Goal: Information Seeking & Learning: Learn about a topic

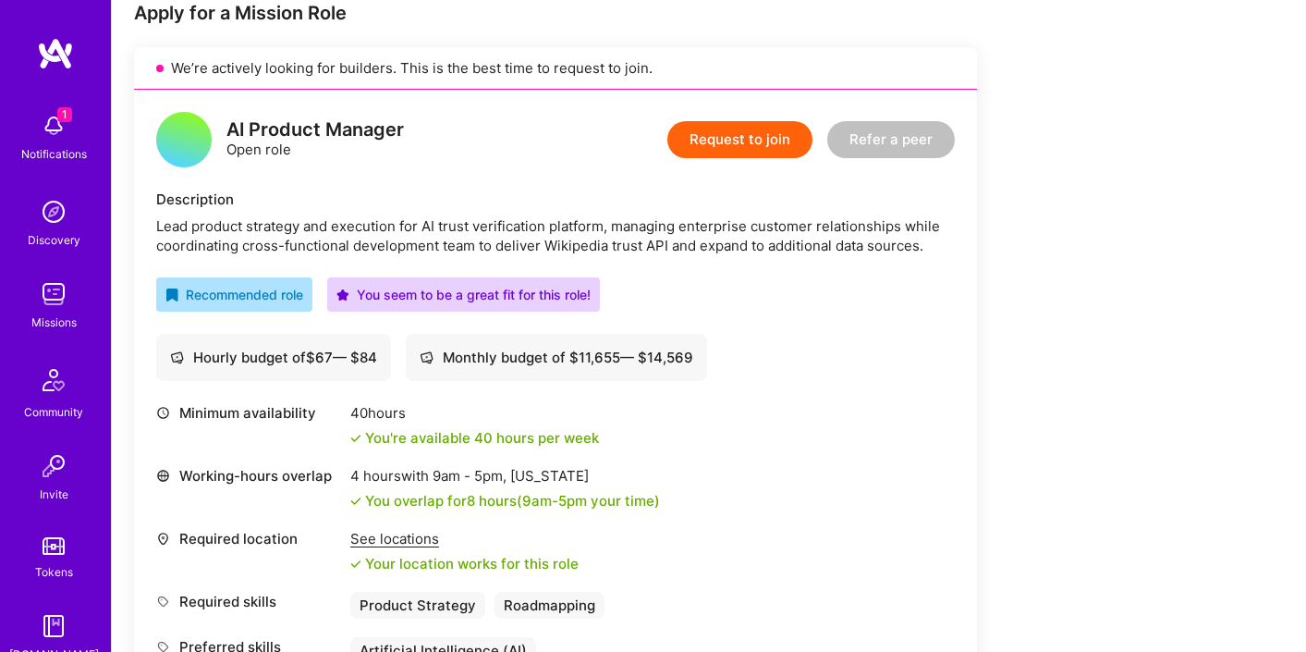
scroll to position [343, 0]
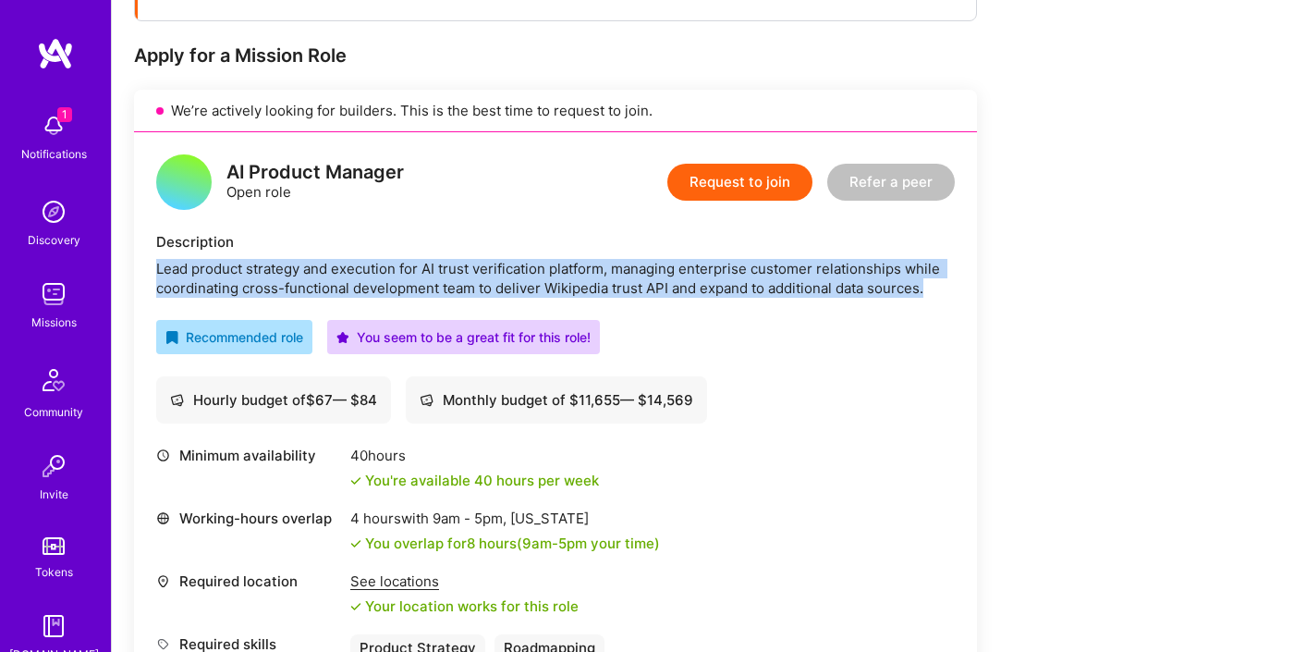
drag, startPoint x: 934, startPoint y: 289, endPoint x: 154, endPoint y: 259, distance: 780.6
click at [156, 261] on div "Lead product strategy and execution for AI trust verification platform, managin…" at bounding box center [555, 278] width 798 height 39
copy div "Lead product strategy and execution for AI trust verification platform, managin…"
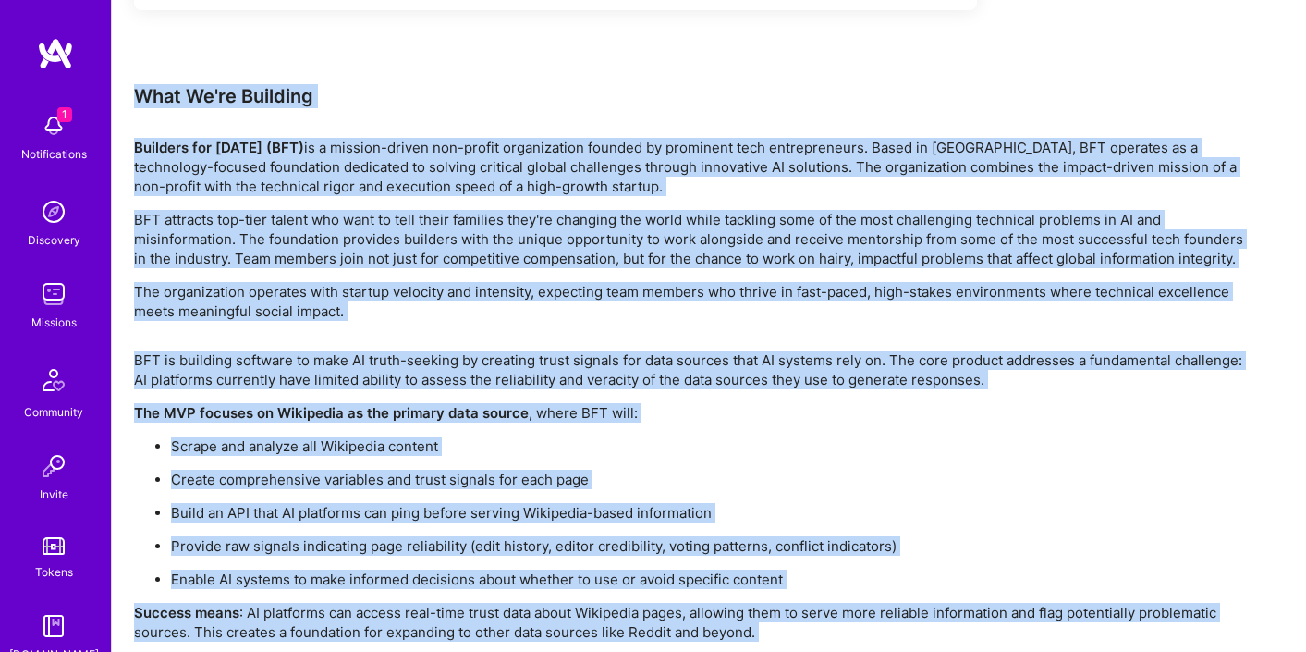
scroll to position [3257, 0]
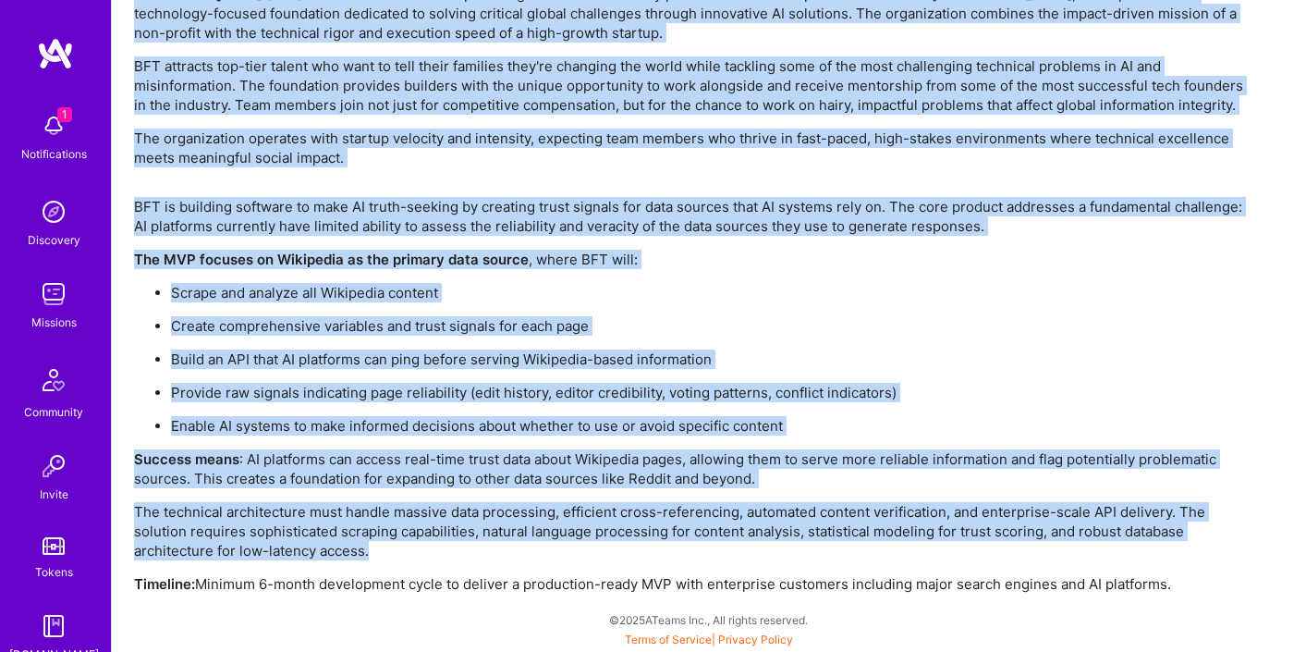
drag, startPoint x: 133, startPoint y: 97, endPoint x: 1271, endPoint y: 587, distance: 1238.6
copy div "What We're Building Builders for [DATE] (BFT) is a mission-driven non-profit or…"
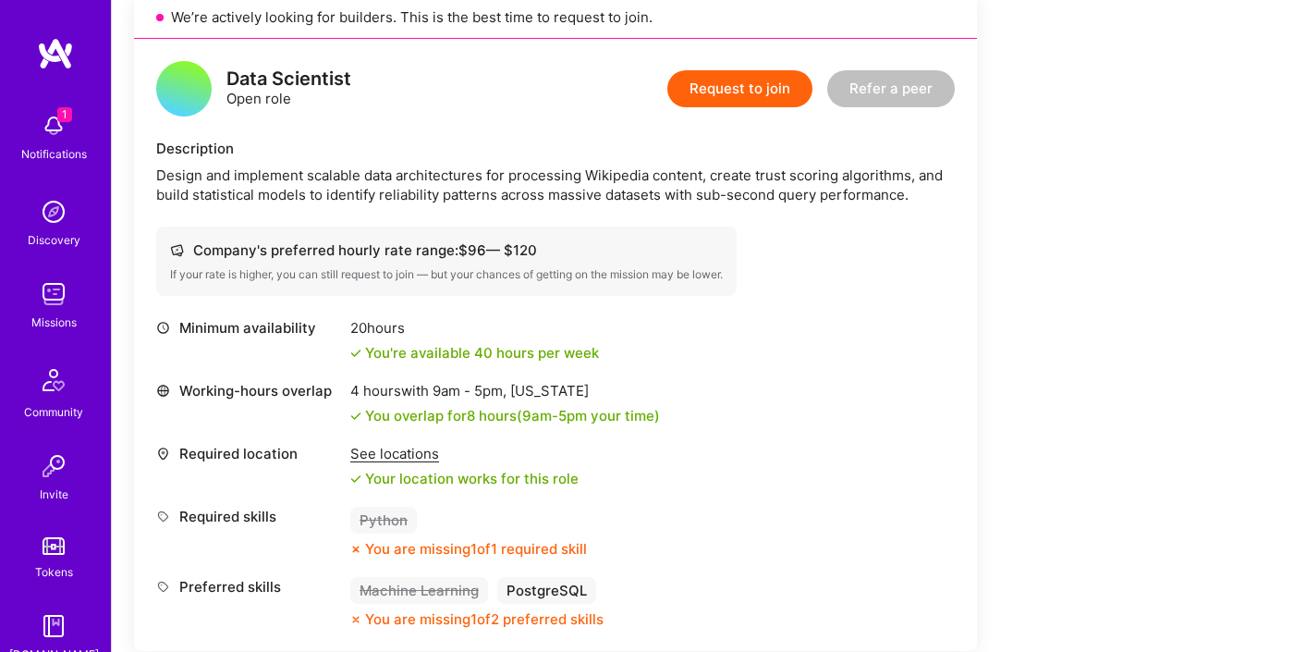
scroll to position [953, 0]
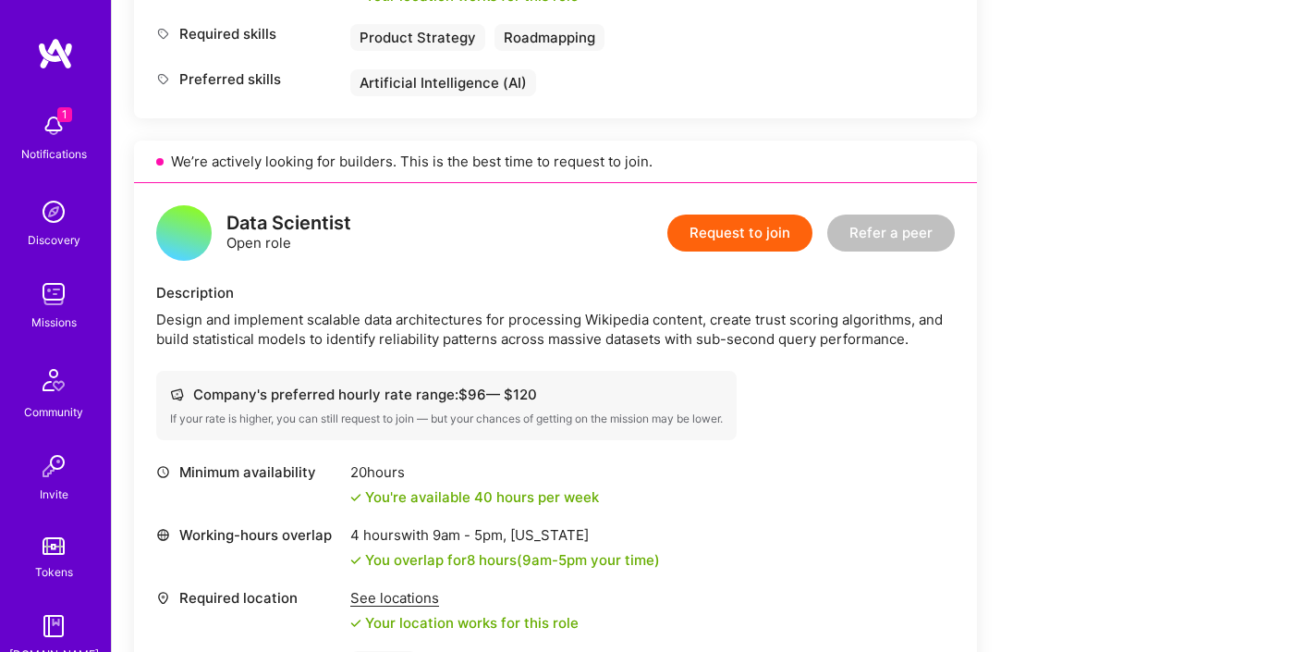
click at [516, 323] on div "Design and implement scalable data architectures for processing Wikipedia conte…" at bounding box center [555, 329] width 798 height 39
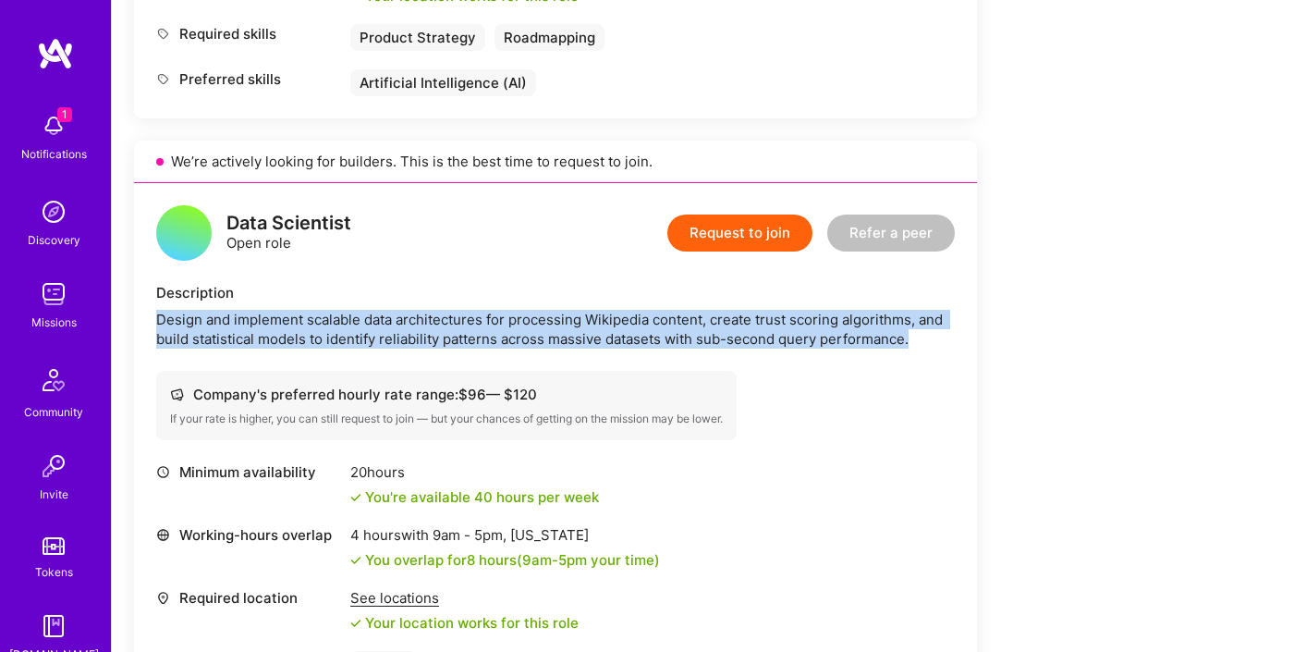
click at [516, 323] on div "Design and implement scalable data architectures for processing Wikipedia conte…" at bounding box center [555, 329] width 798 height 39
copy div "Design and implement scalable data architectures for processing Wikipedia conte…"
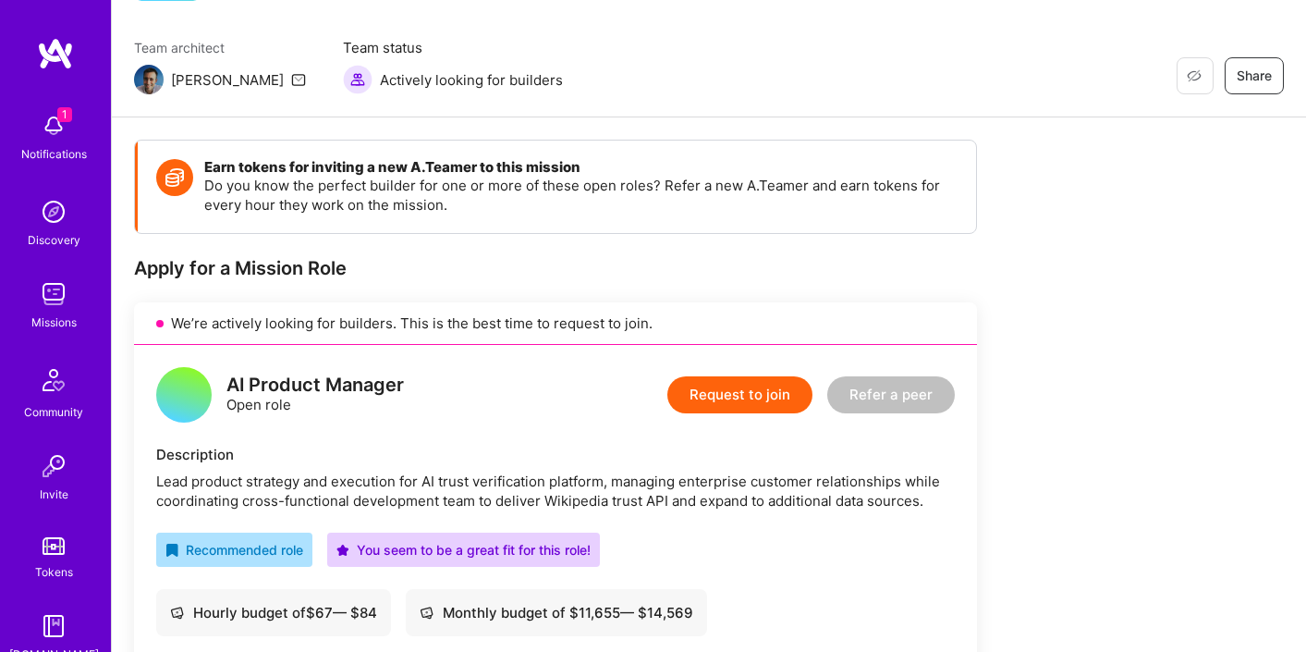
scroll to position [107, 0]
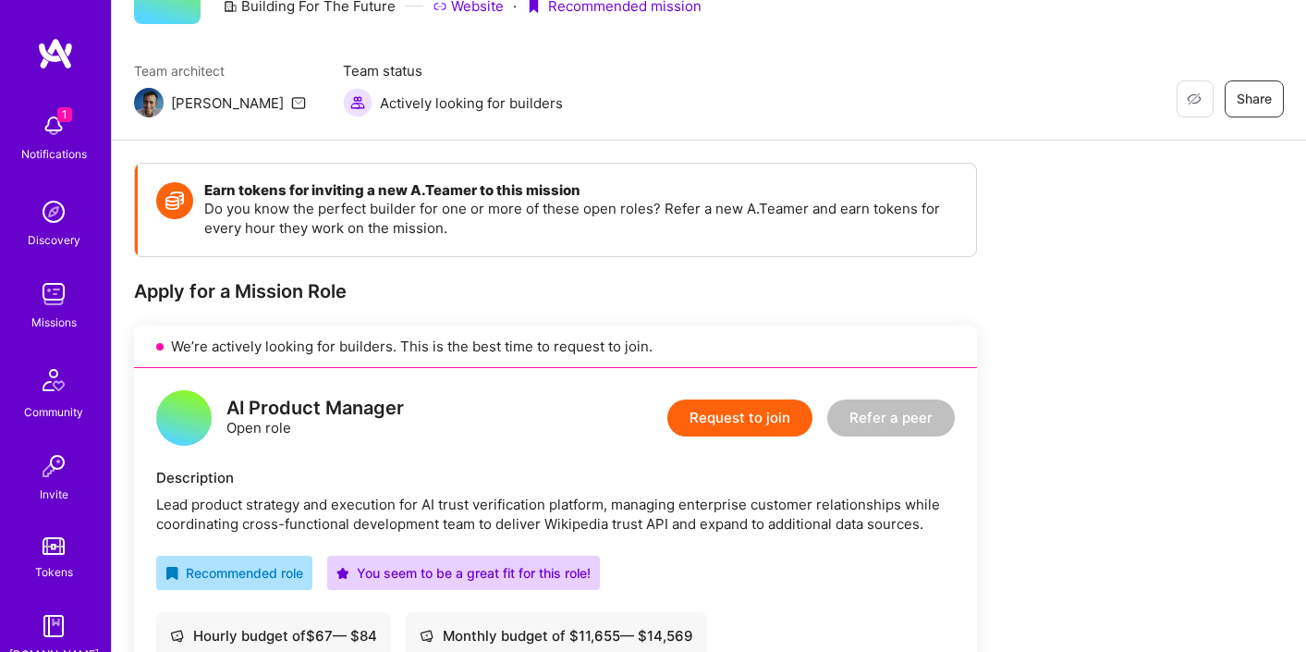
click at [335, 517] on div "Lead product strategy and execution for AI trust verification platform, managin…" at bounding box center [555, 513] width 798 height 39
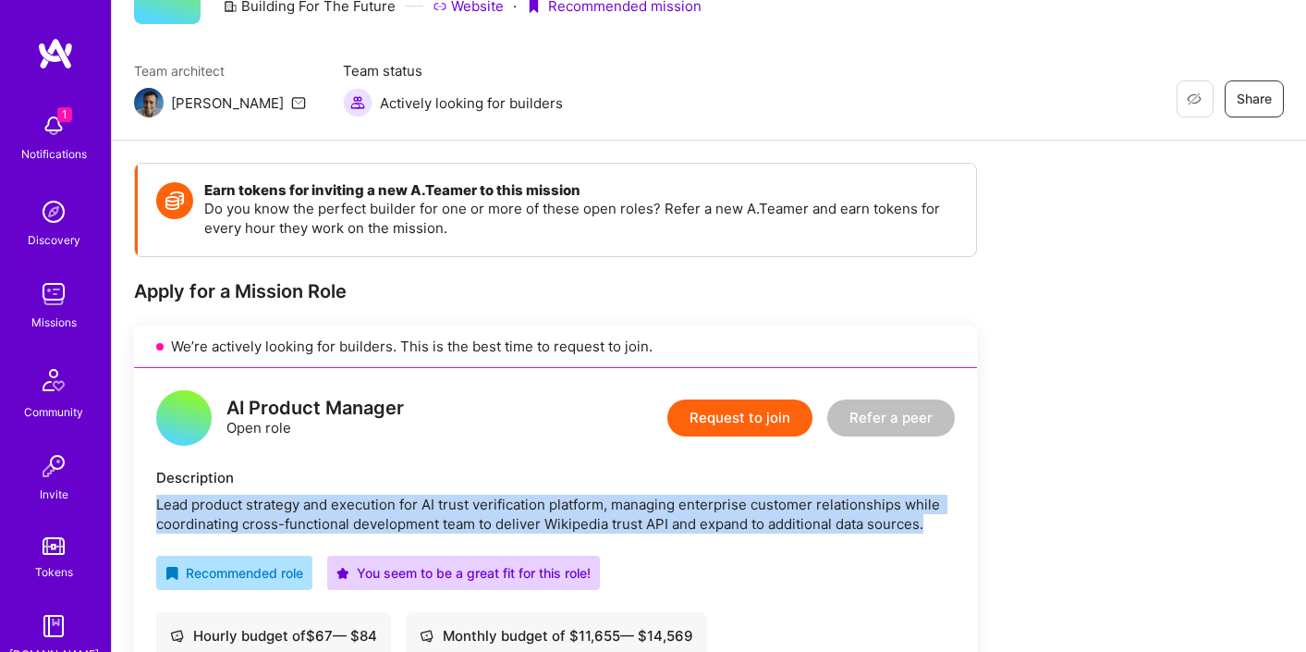
click at [335, 517] on div "Lead product strategy and execution for AI trust verification platform, managin…" at bounding box center [555, 513] width 798 height 39
copy div "Lead product strategy and execution for AI trust verification platform, managin…"
